Goal: Information Seeking & Learning: Learn about a topic

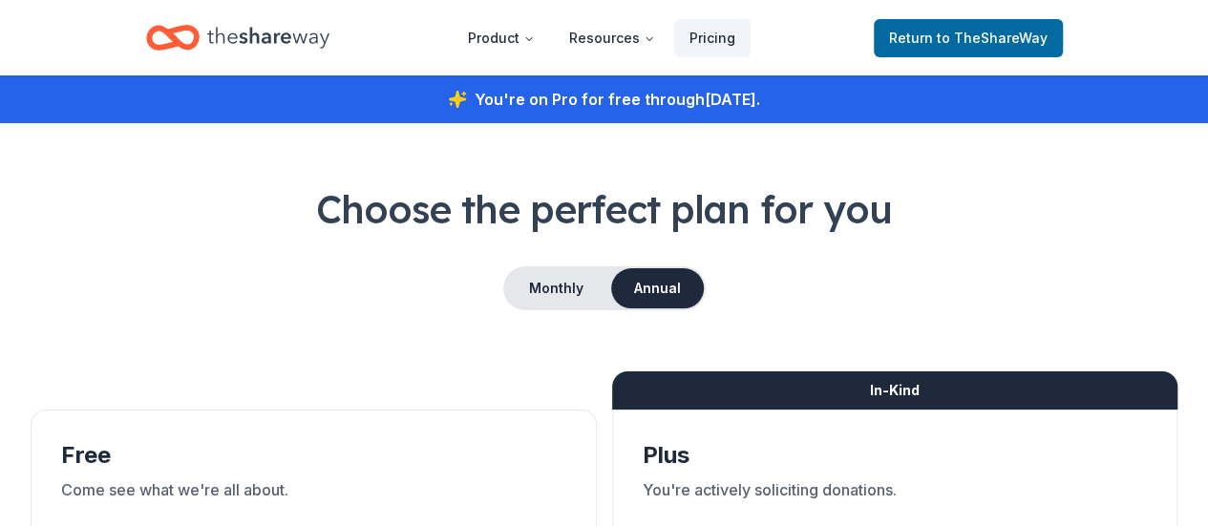
click at [286, 57] on div "Home" at bounding box center [237, 37] width 183 height 45
click at [193, 33] on icon "Home" at bounding box center [181, 37] width 30 height 19
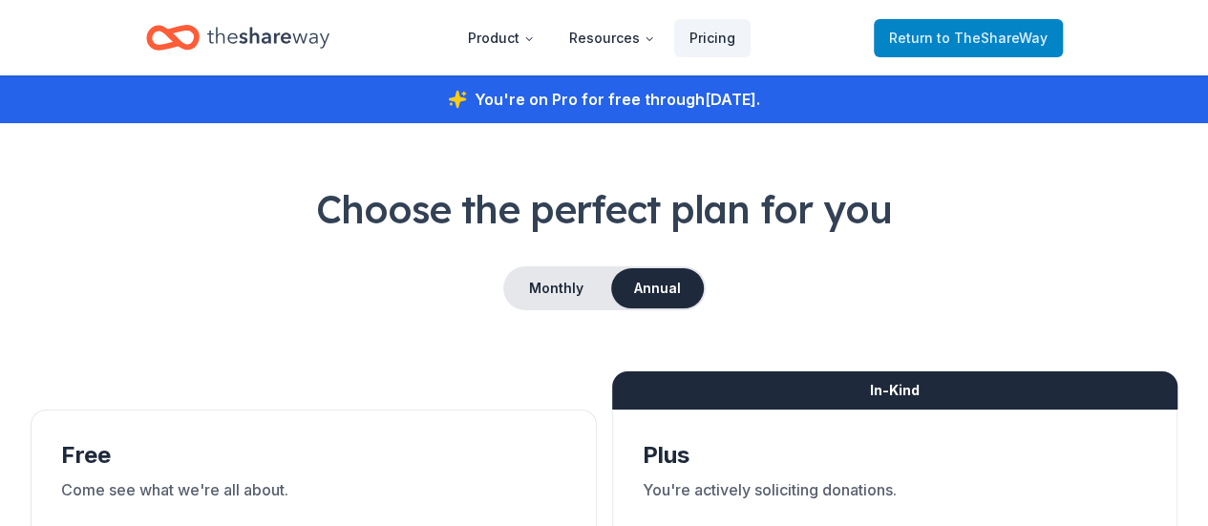
click at [1010, 43] on span "to TheShareWay" at bounding box center [992, 38] width 111 height 16
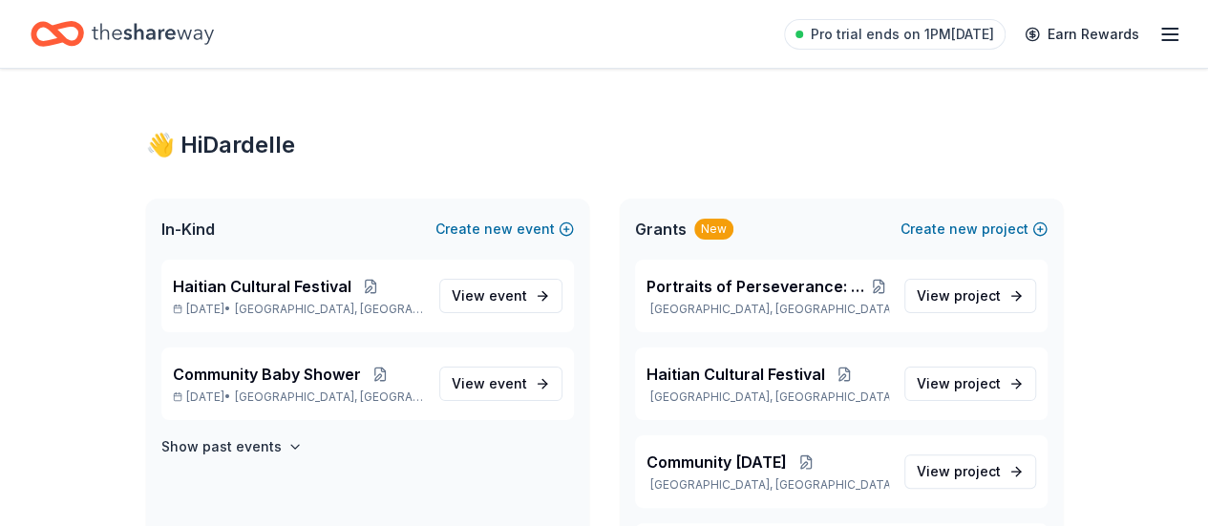
click at [1158, 38] on icon "button" at bounding box center [1169, 34] width 23 height 23
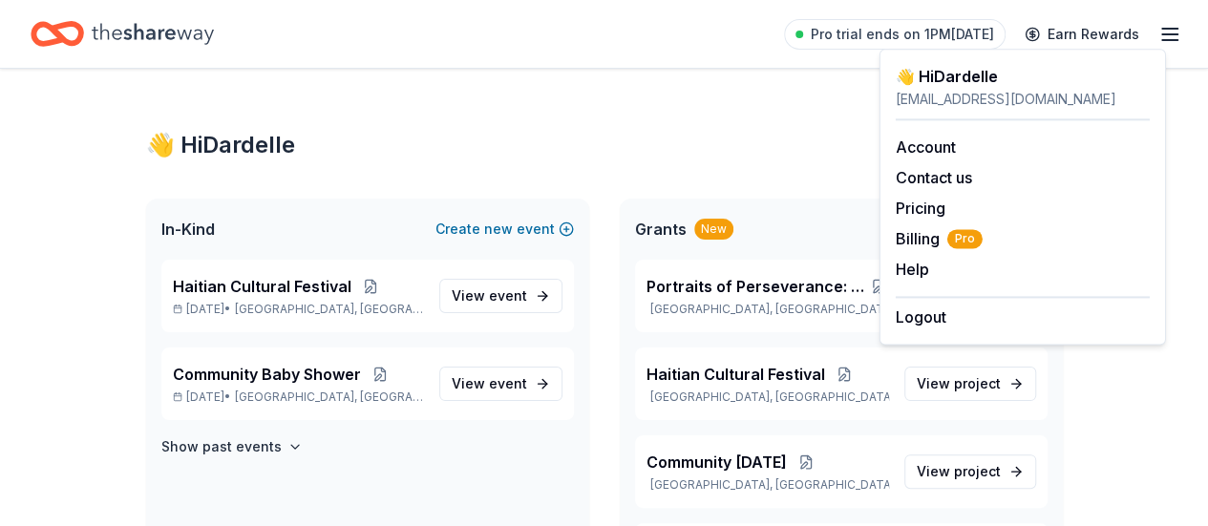
click at [1060, 91] on div "dardelle@haitianheritagehouse.org" at bounding box center [1023, 99] width 254 height 23
click at [942, 244] on span "Billing Pro" at bounding box center [939, 238] width 87 height 23
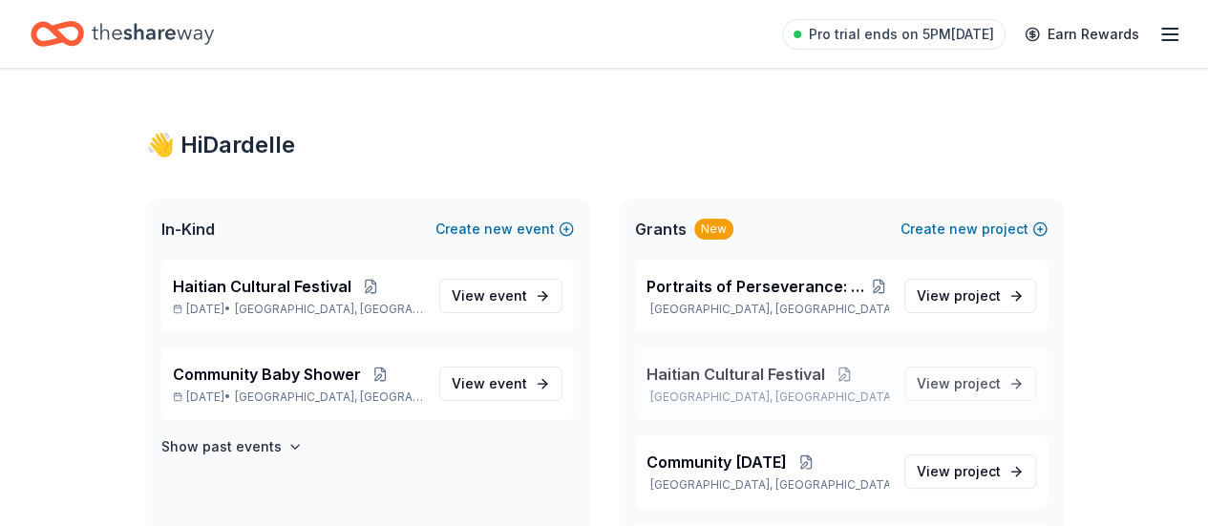
click at [787, 380] on span "Haitian Cultural Festival" at bounding box center [735, 374] width 179 height 23
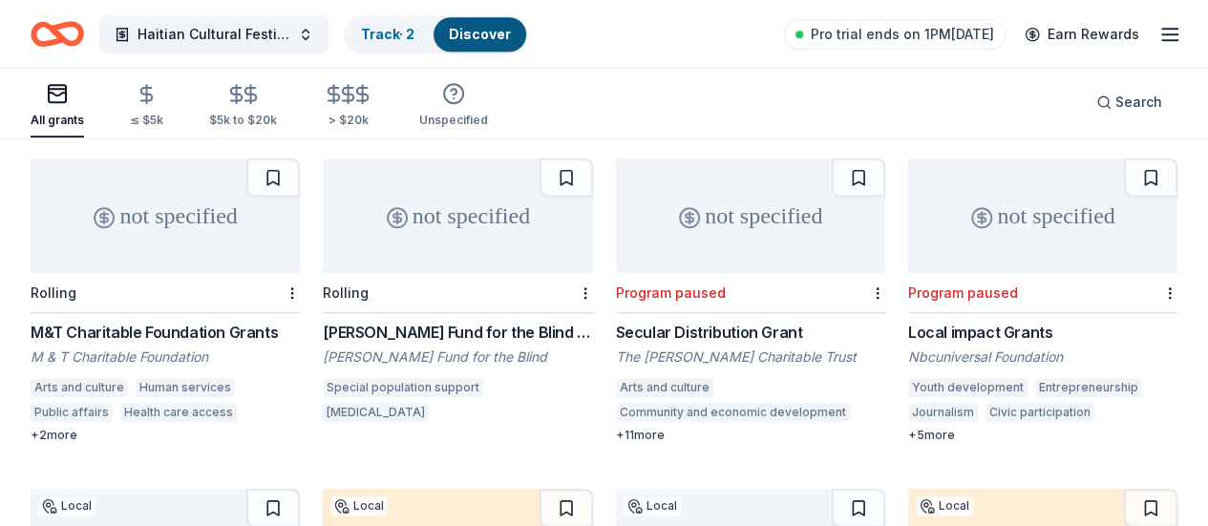
scroll to position [846, 0]
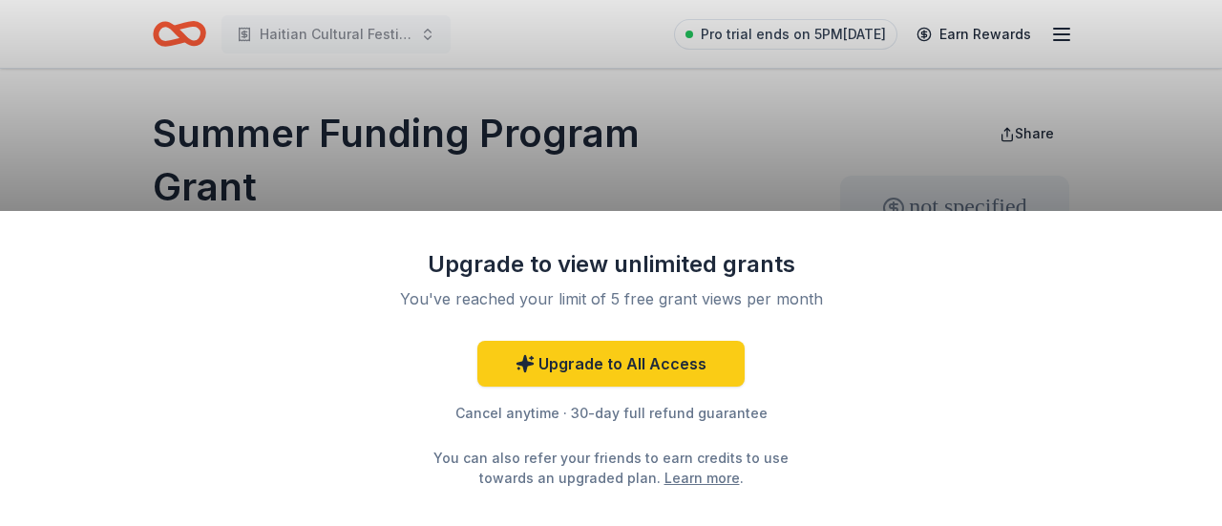
click at [977, 313] on div "Upgrade to view unlimited grants You've reached your limit of 5 free grant view…" at bounding box center [611, 368] width 1222 height 315
click at [783, 183] on div "Upgrade to view unlimited grants You've reached your limit of 5 free grant view…" at bounding box center [611, 263] width 1222 height 526
click at [820, 185] on div "Upgrade to view unlimited grants You've reached your limit of 5 free grant view…" at bounding box center [611, 263] width 1222 height 526
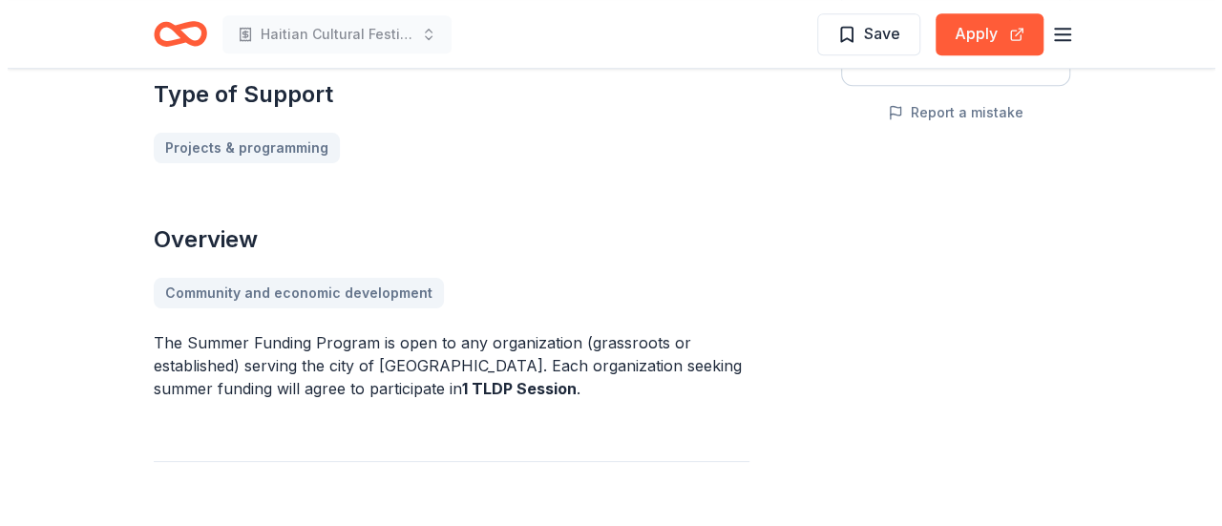
scroll to position [489, 0]
